Goal: Navigation & Orientation: Find specific page/section

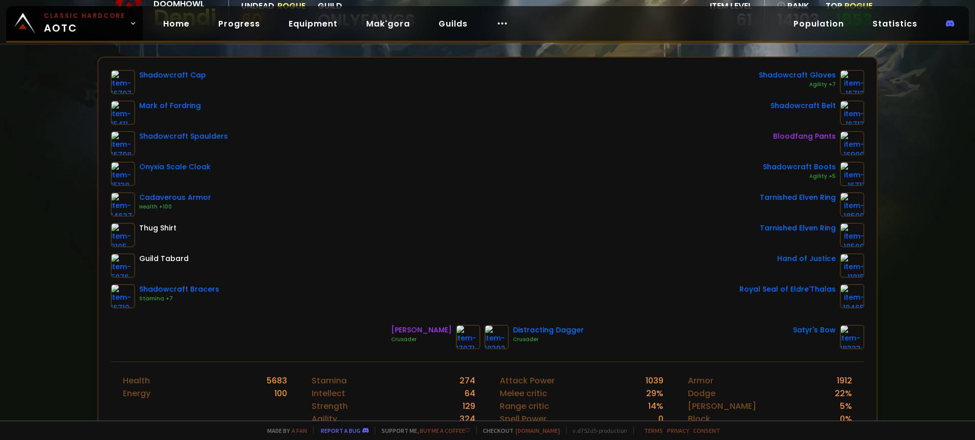
scroll to position [113, 0]
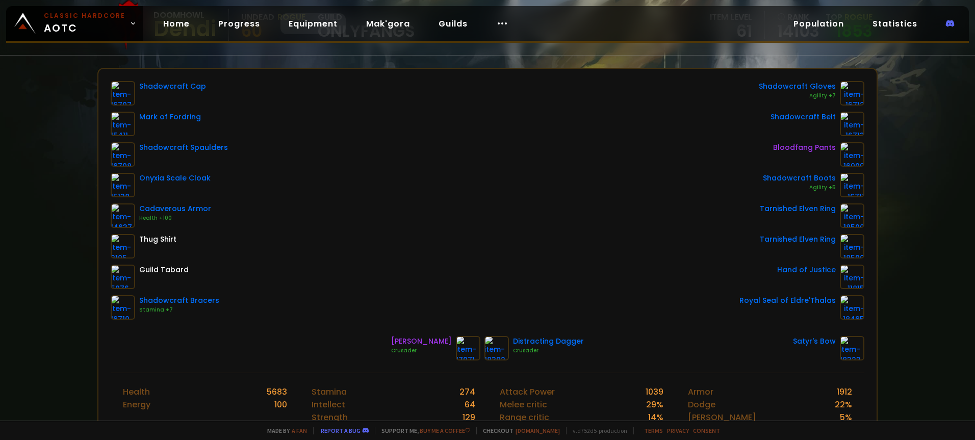
click at [293, 26] on link "Equipment" at bounding box center [312, 23] width 65 height 21
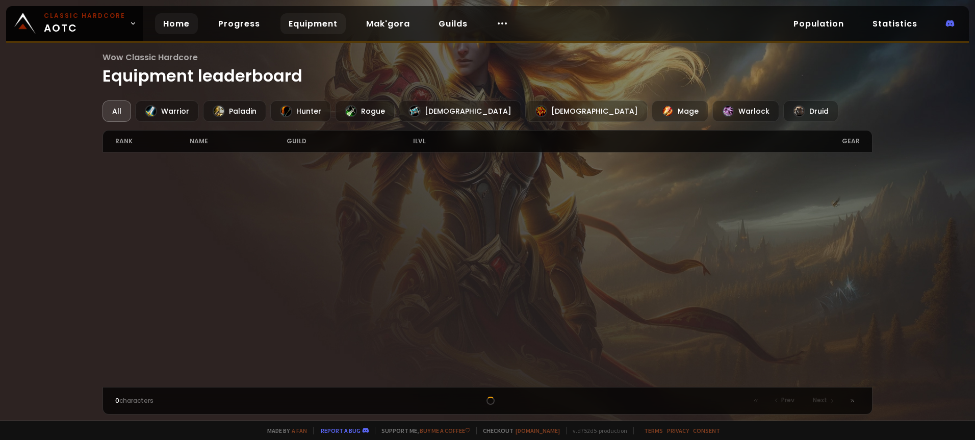
click at [233, 20] on link "Progress" at bounding box center [239, 23] width 58 height 21
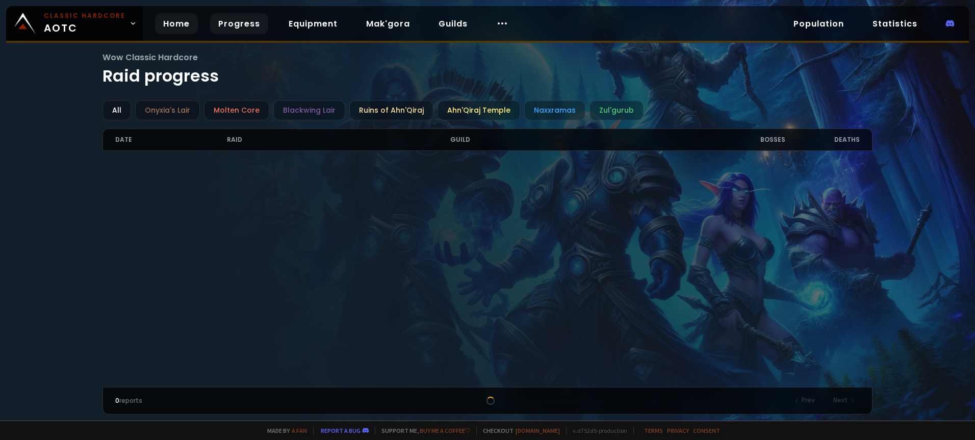
click at [178, 17] on link "Home" at bounding box center [176, 23] width 43 height 21
